Goal: Transaction & Acquisition: Download file/media

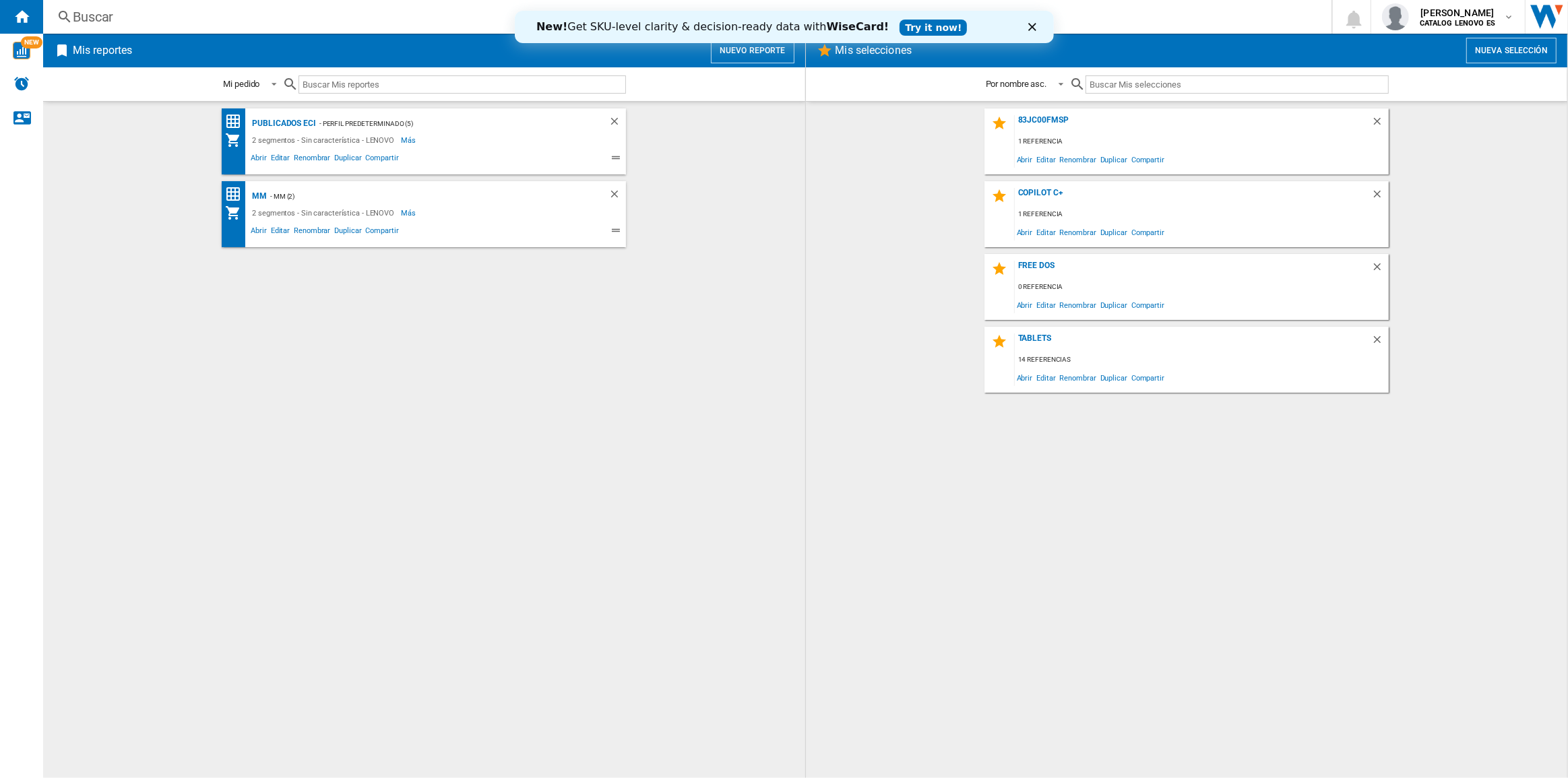
click at [316, 118] on div "- Perfil predeterminado (5)" at bounding box center [449, 123] width 266 height 17
click at [357, 121] on div "- Perfil predeterminado (5)" at bounding box center [449, 123] width 266 height 17
click at [275, 123] on div "Publicados ECI" at bounding box center [282, 123] width 67 height 17
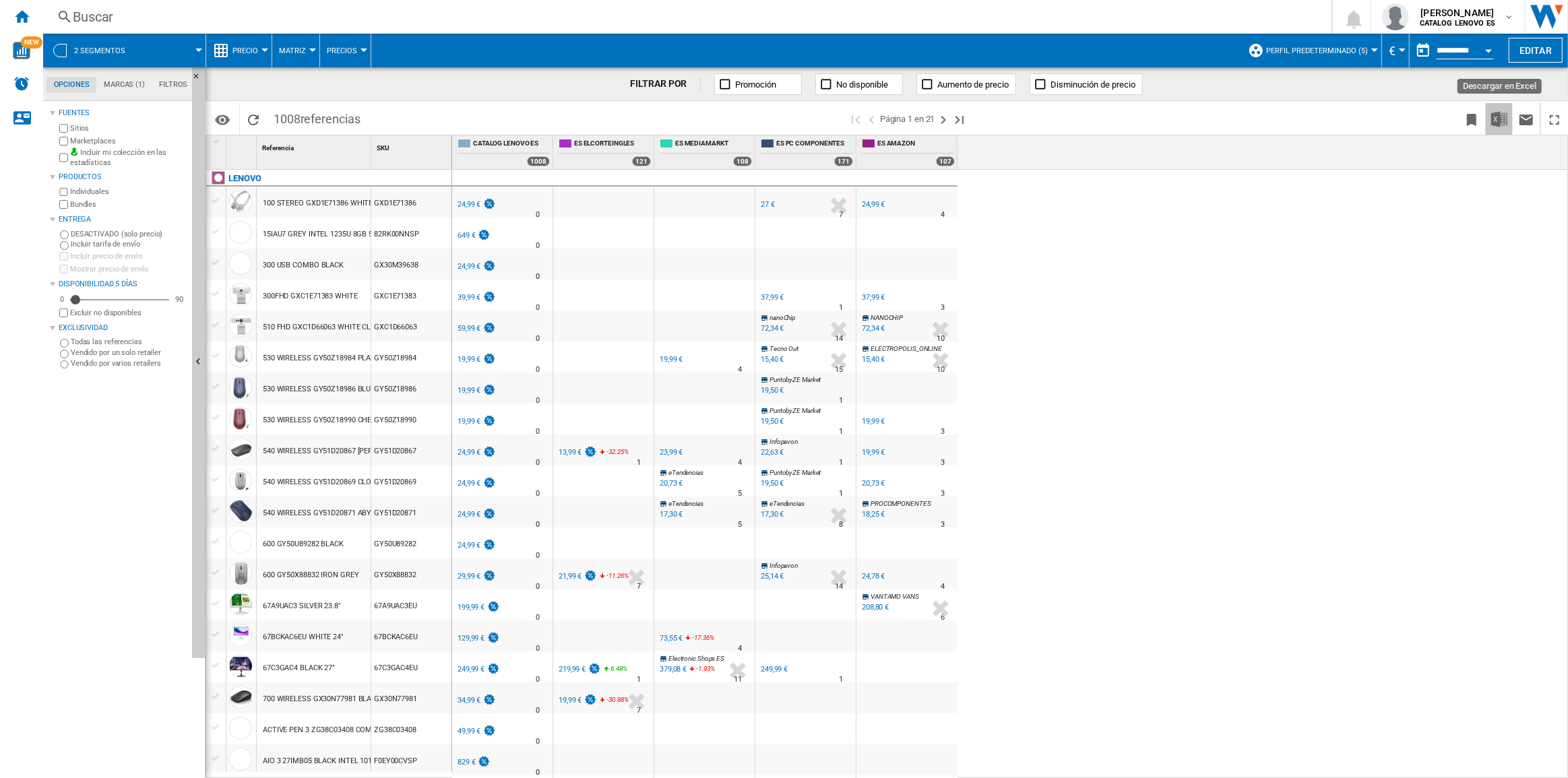
click at [1499, 117] on img "Descargar en Excel" at bounding box center [1499, 120] width 16 height 16
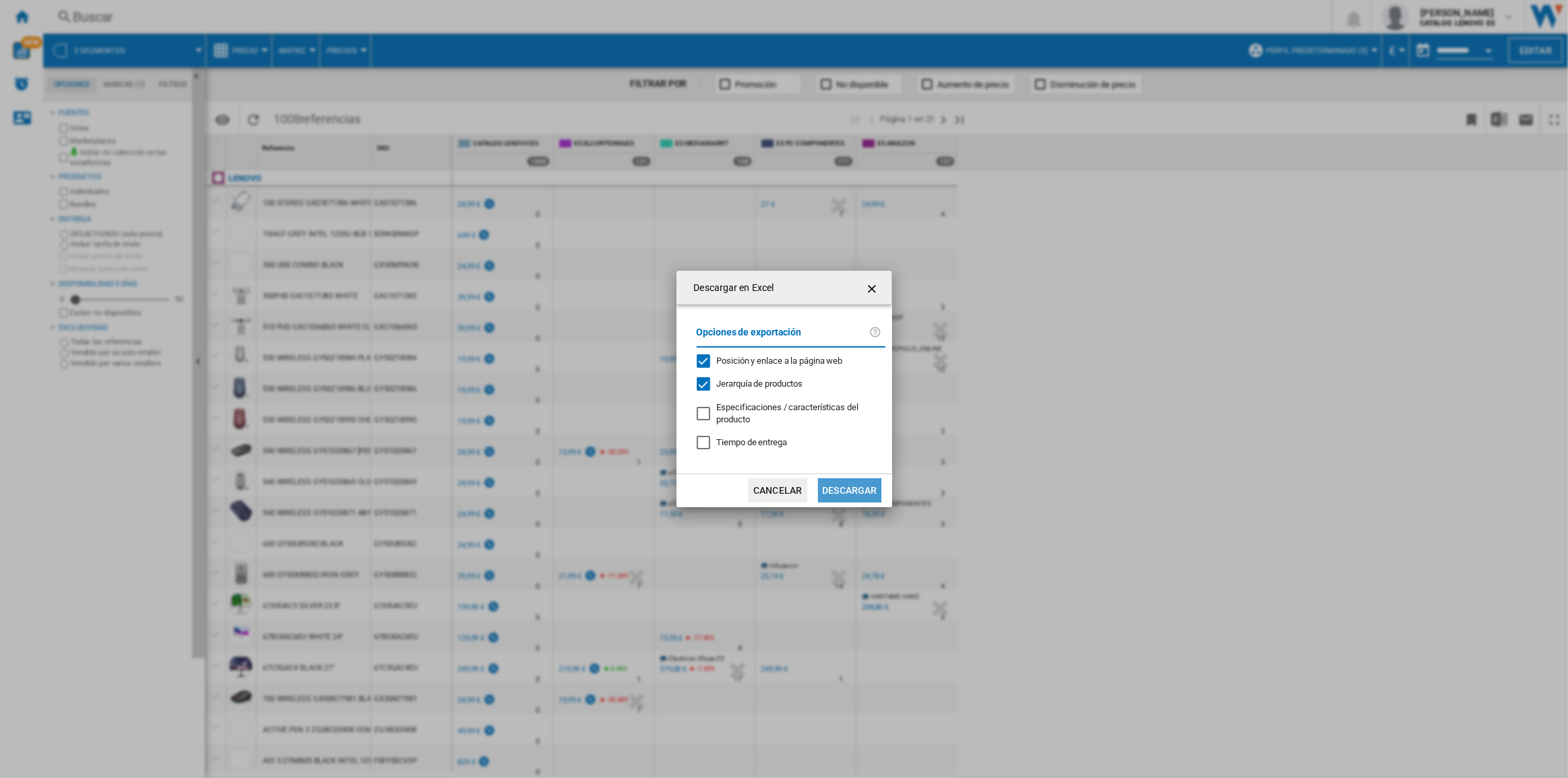
click at [848, 486] on button "Descargar" at bounding box center [849, 490] width 63 height 24
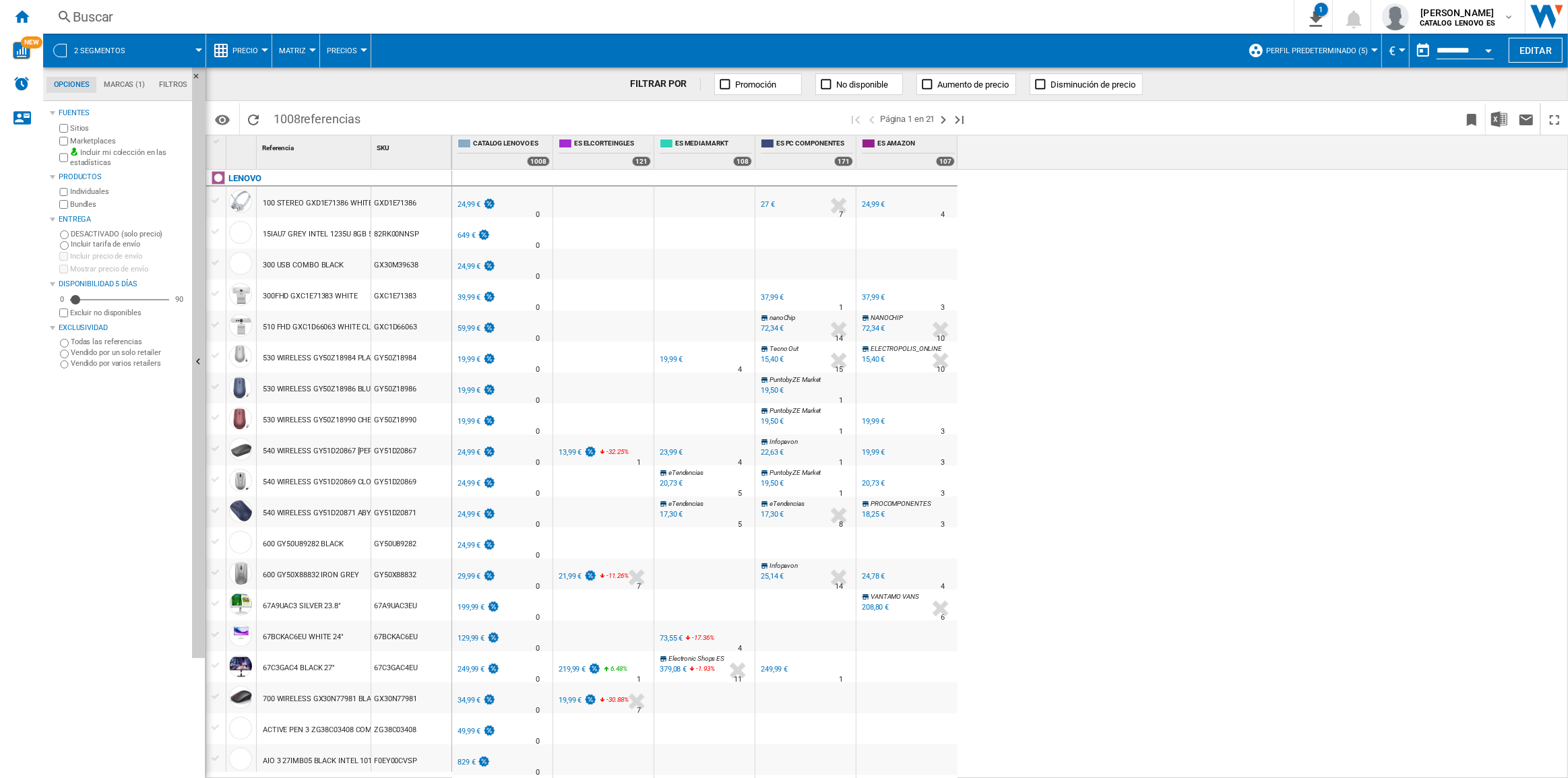
drag, startPoint x: 550, startPoint y: 253, endPoint x: 639, endPoint y: 101, distance: 176.1
click at [553, 249] on div "0.0 % 24,99 € % N/A 0" at bounding box center [705, 249] width 506 height 0
